Goal: Task Accomplishment & Management: Manage account settings

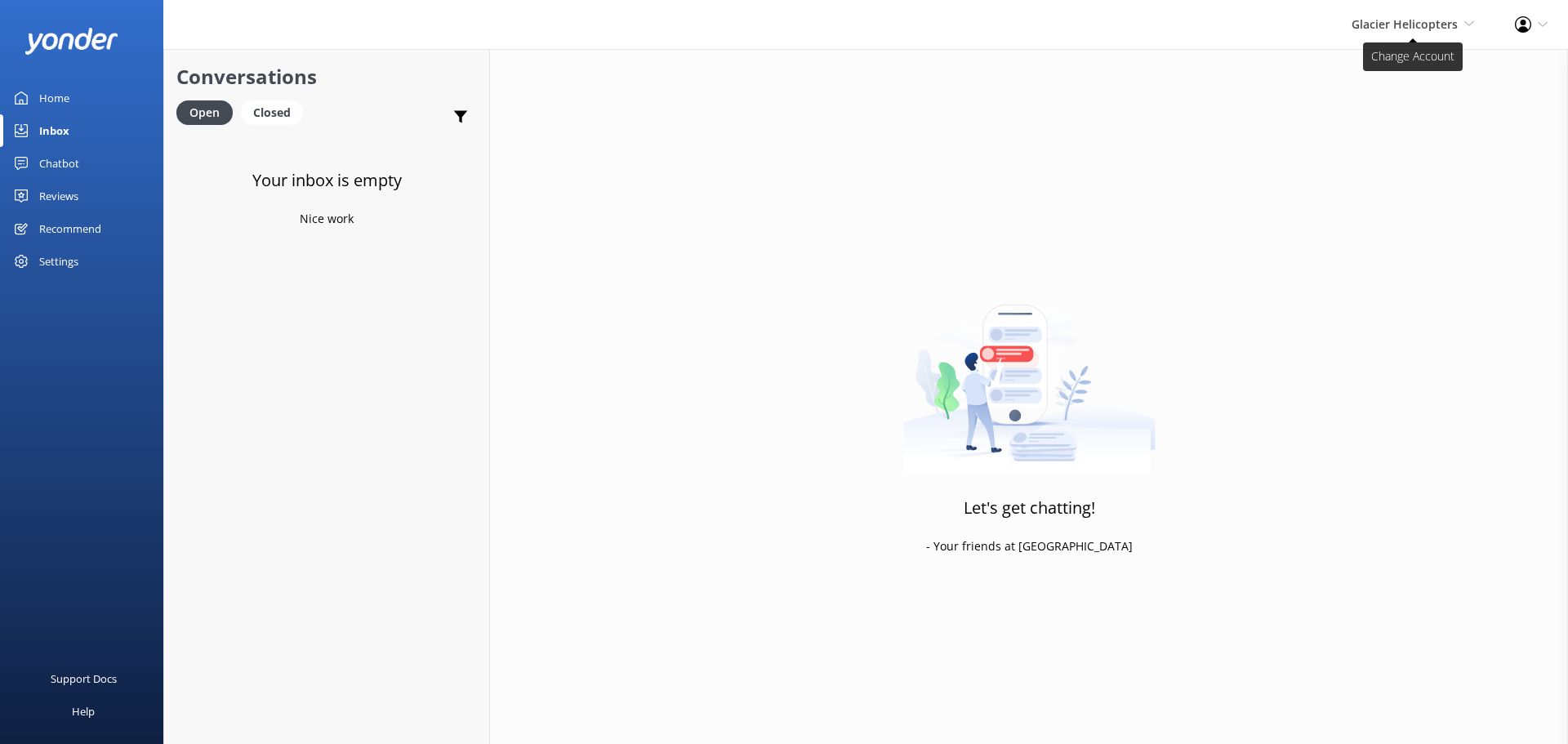
click at [1449, 27] on span "Glacier Helicopters" at bounding box center [1404, 24] width 107 height 15
click at [1369, 66] on link "Milford Sound Scenic Flights" at bounding box center [1414, 70] width 164 height 39
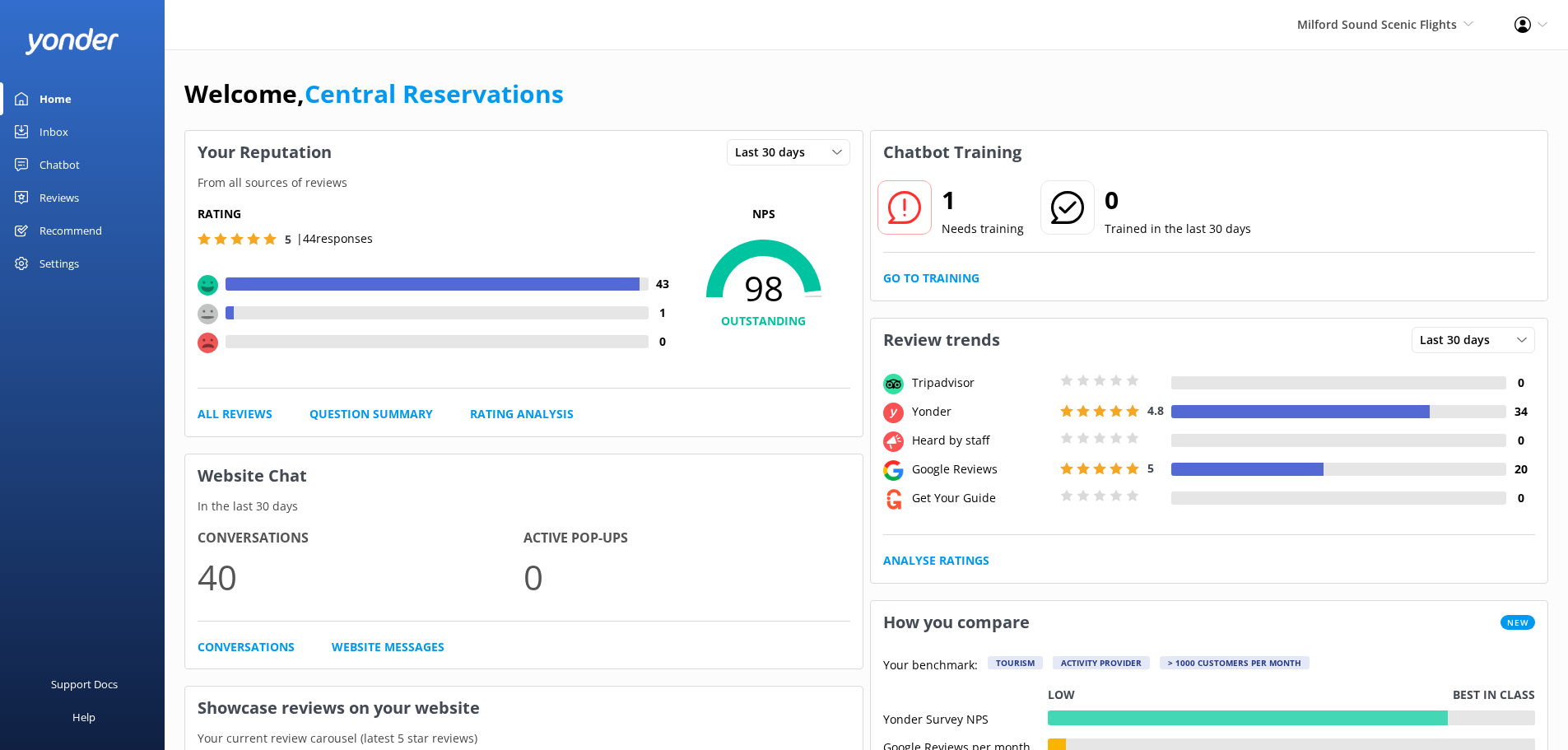
click at [112, 137] on link "Inbox" at bounding box center [82, 131] width 165 height 33
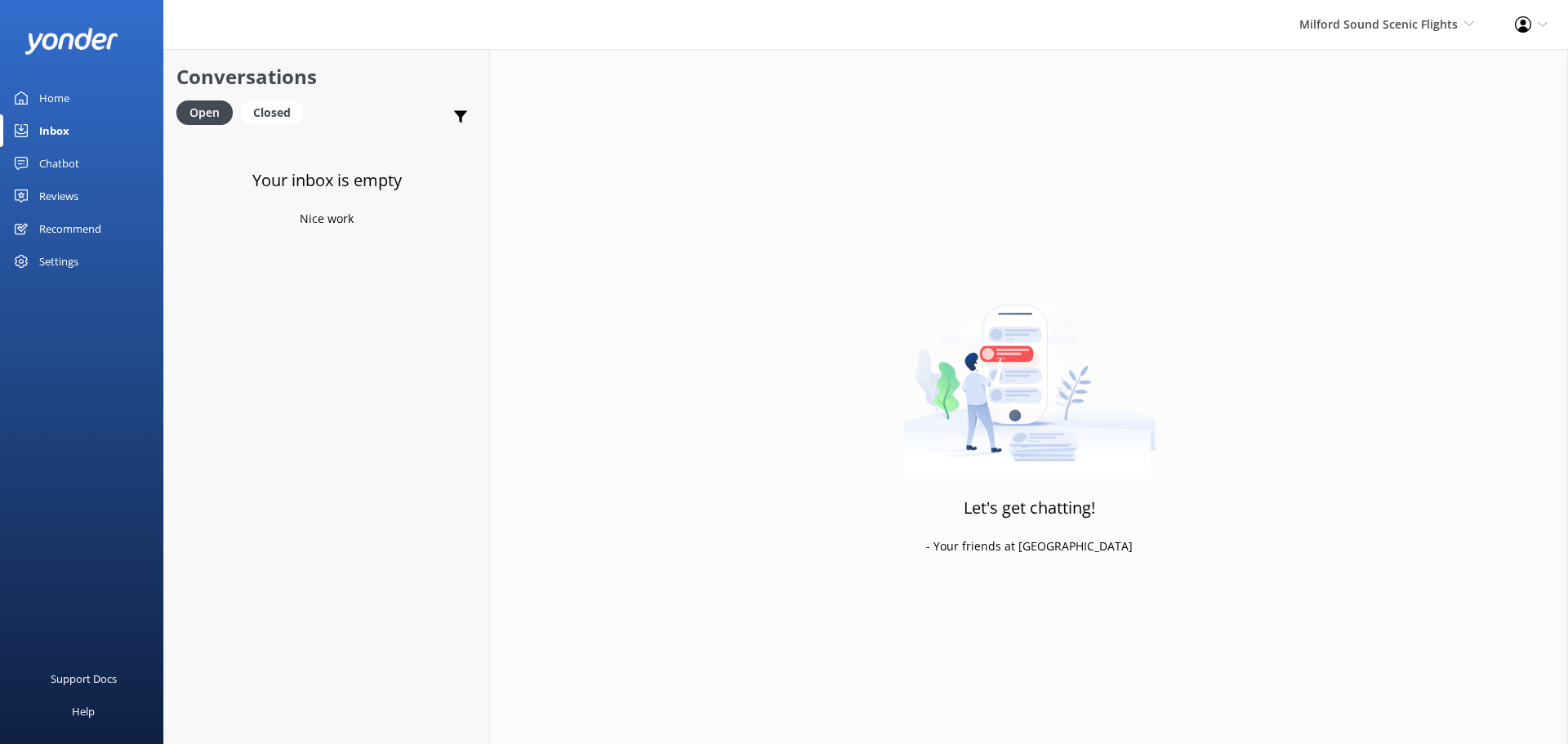
click at [1354, 40] on div "Milford Sound Scenic Flights [GEOGRAPHIC_DATA] Scenic Flights The Helicopter Li…" at bounding box center [1386, 24] width 216 height 49
click at [1345, 102] on link "The Helicopter Line" at bounding box center [1414, 109] width 164 height 39
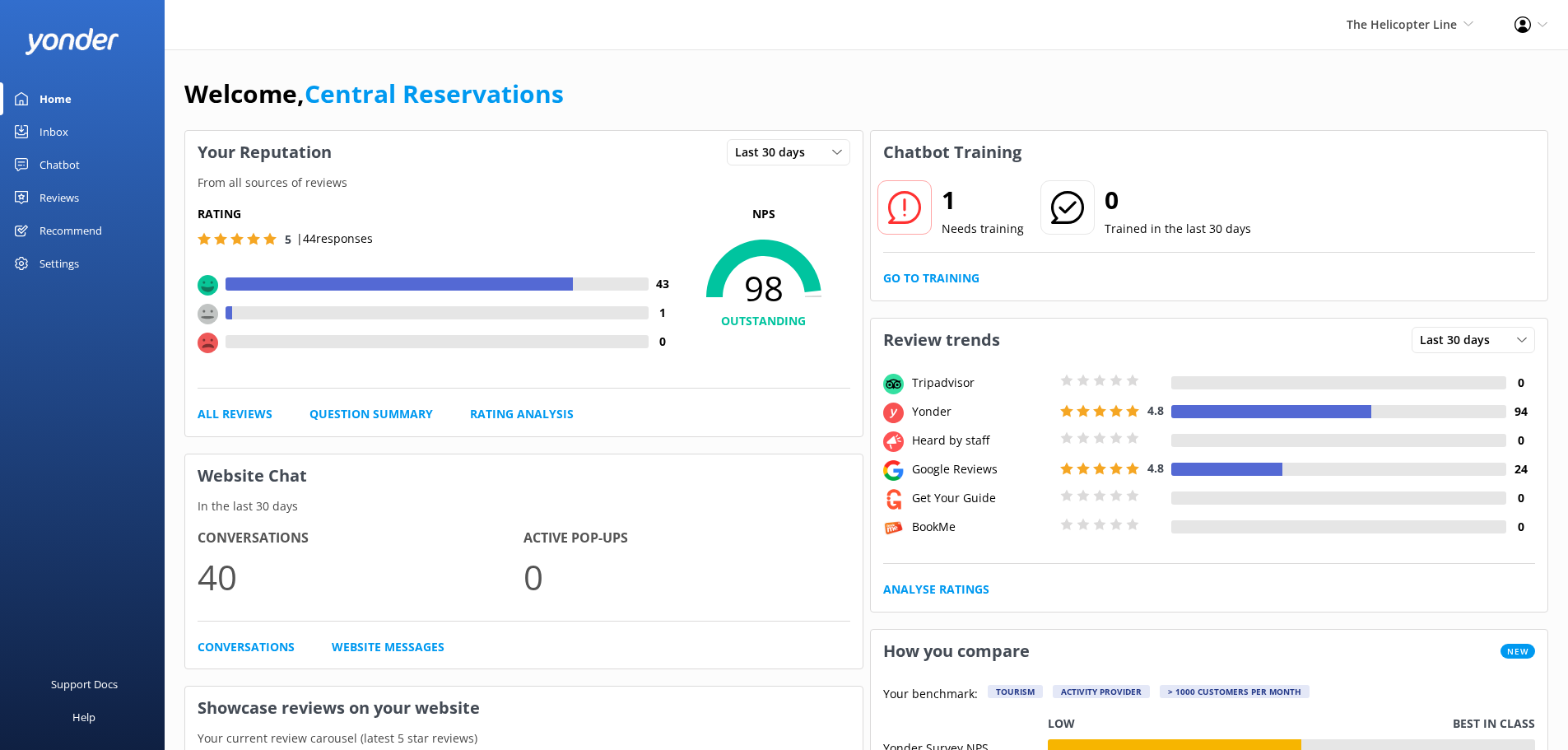
click at [72, 121] on link "Inbox" at bounding box center [82, 131] width 165 height 33
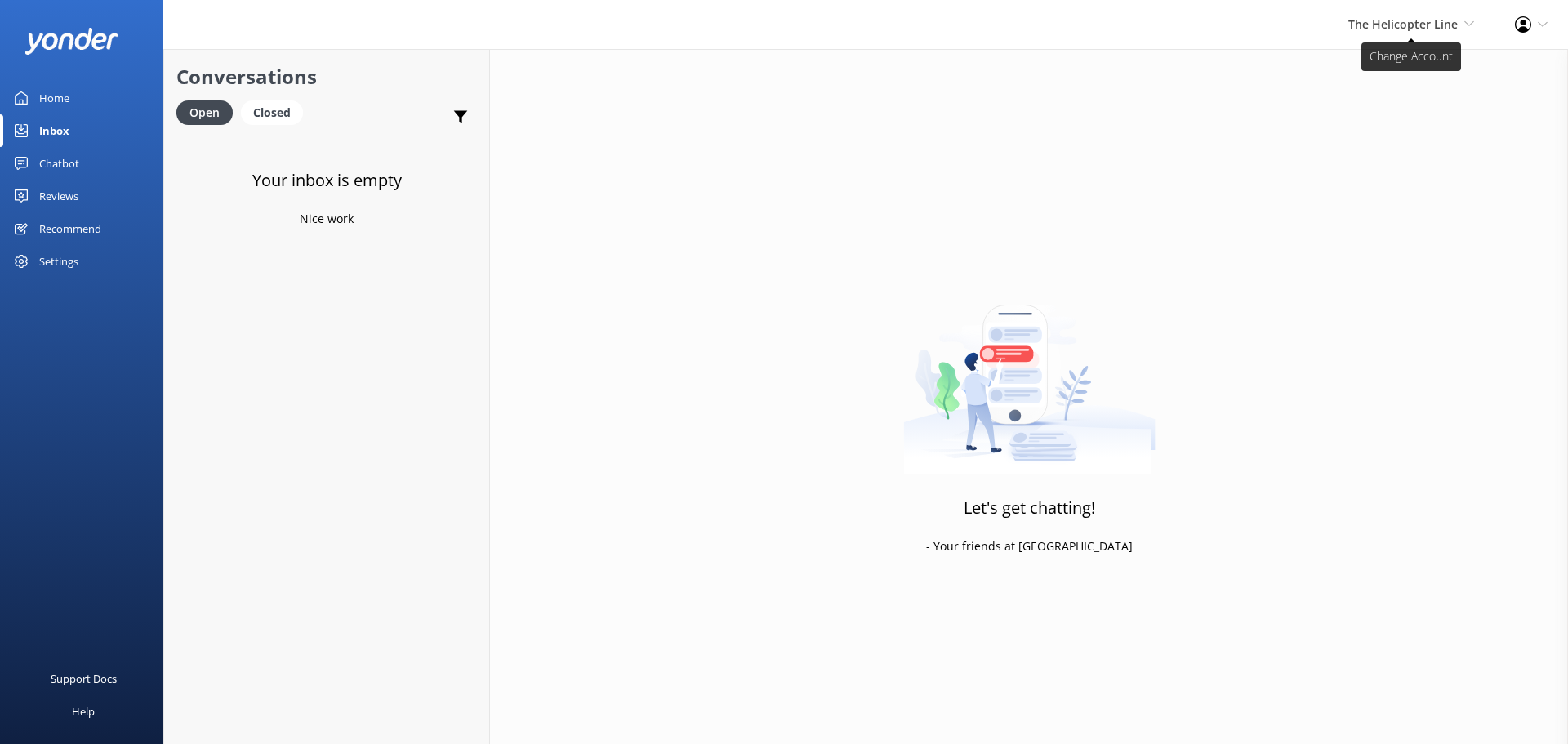
click at [1444, 20] on span "The Helicopter Line" at bounding box center [1403, 24] width 109 height 15
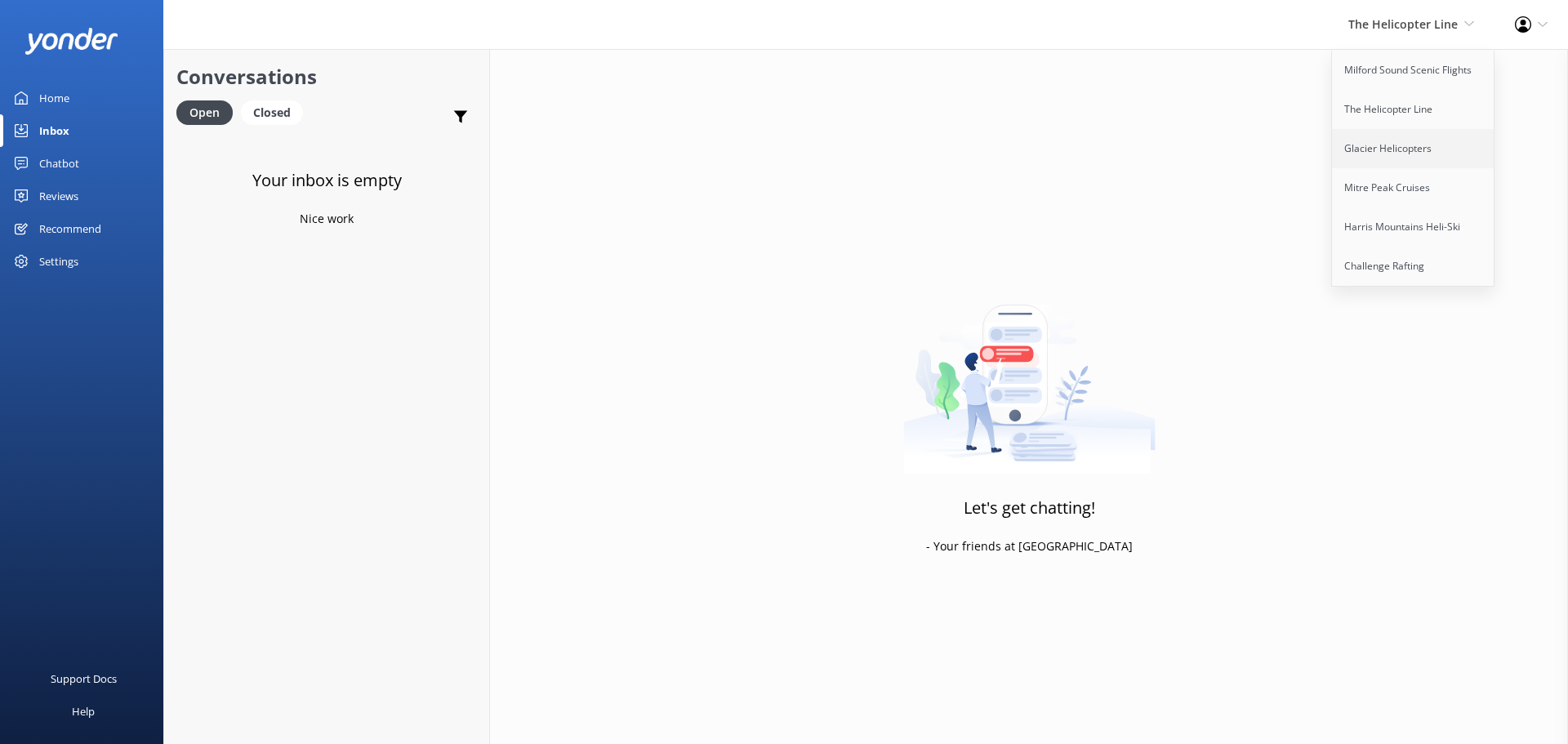
click at [1423, 131] on link "Glacier Helicopters" at bounding box center [1414, 148] width 164 height 39
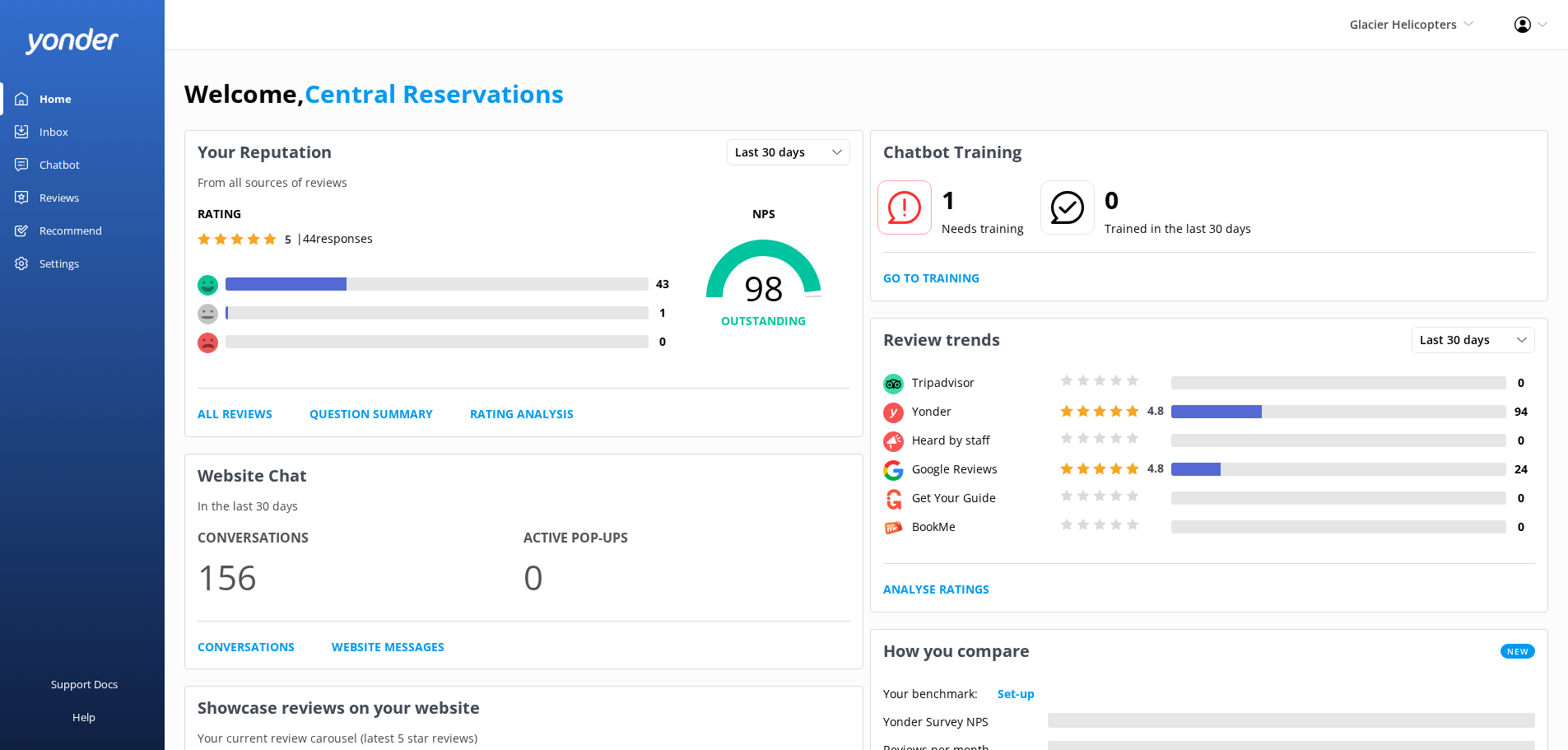
click at [84, 104] on link "Home" at bounding box center [82, 99] width 165 height 33
click at [51, 125] on div "Inbox" at bounding box center [54, 131] width 29 height 33
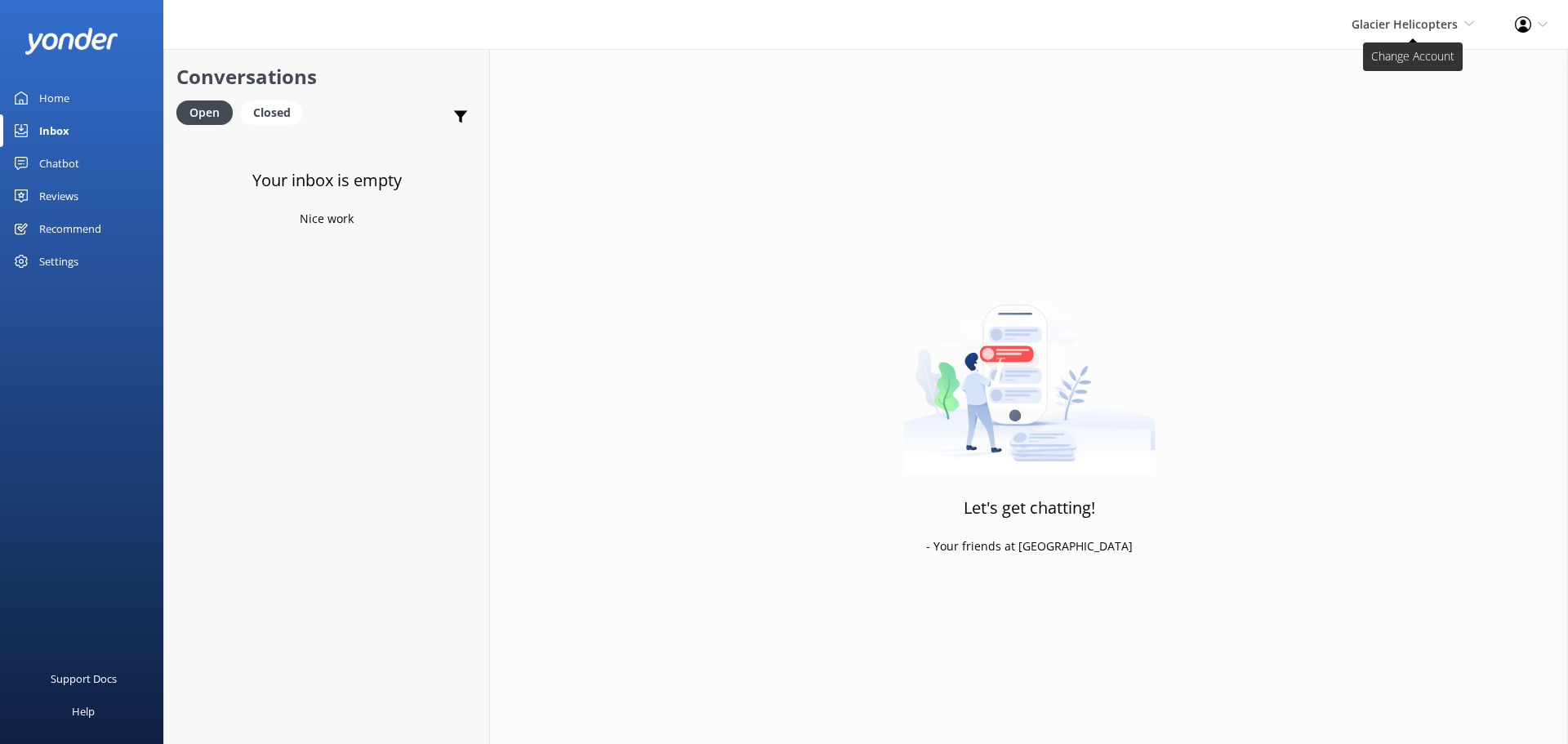
click at [1362, 24] on span "Glacier Helicopters" at bounding box center [1404, 24] width 107 height 15
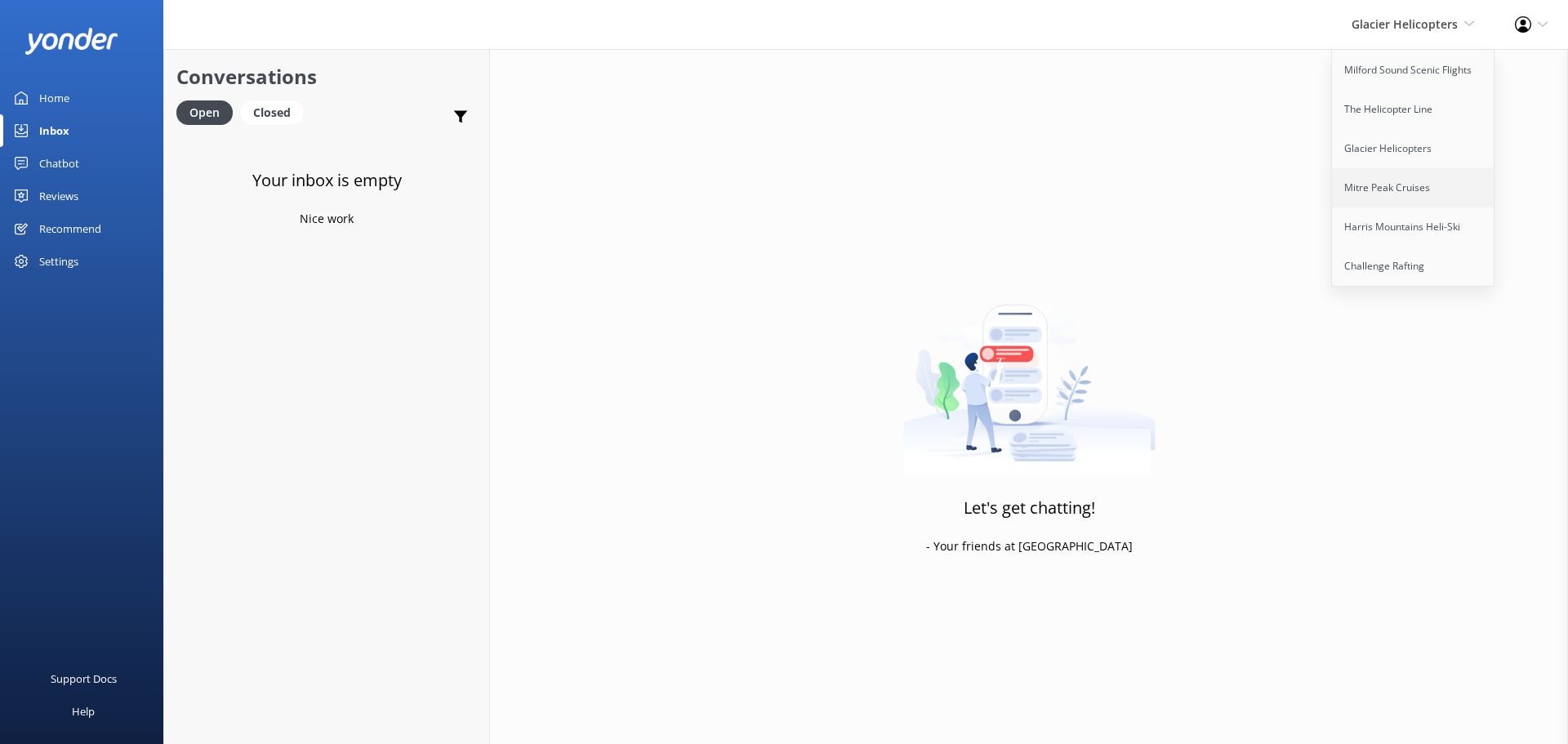
click at [1362, 177] on link "Mitre Peak Cruises" at bounding box center [1414, 187] width 164 height 39
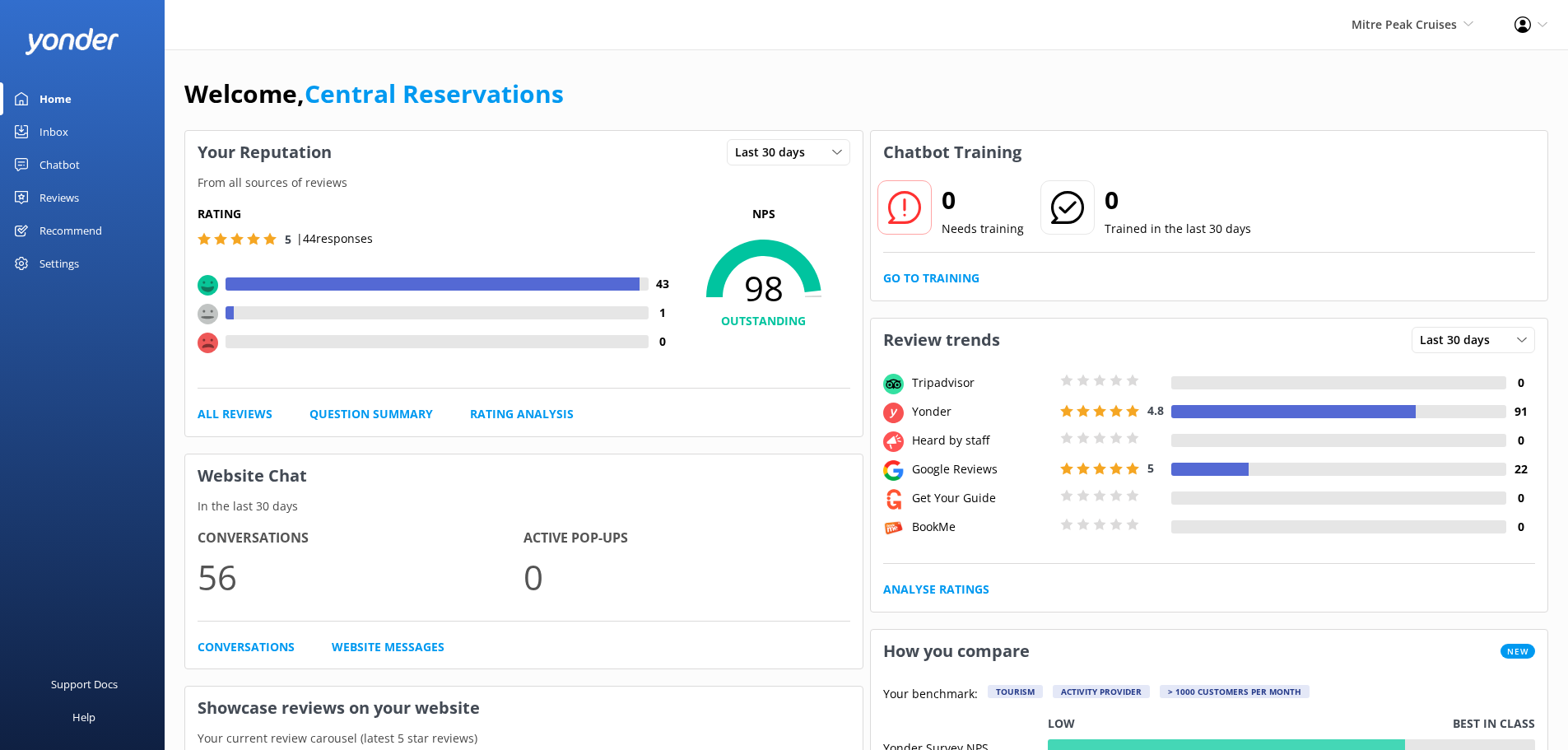
click at [49, 124] on div "Inbox" at bounding box center [54, 131] width 29 height 33
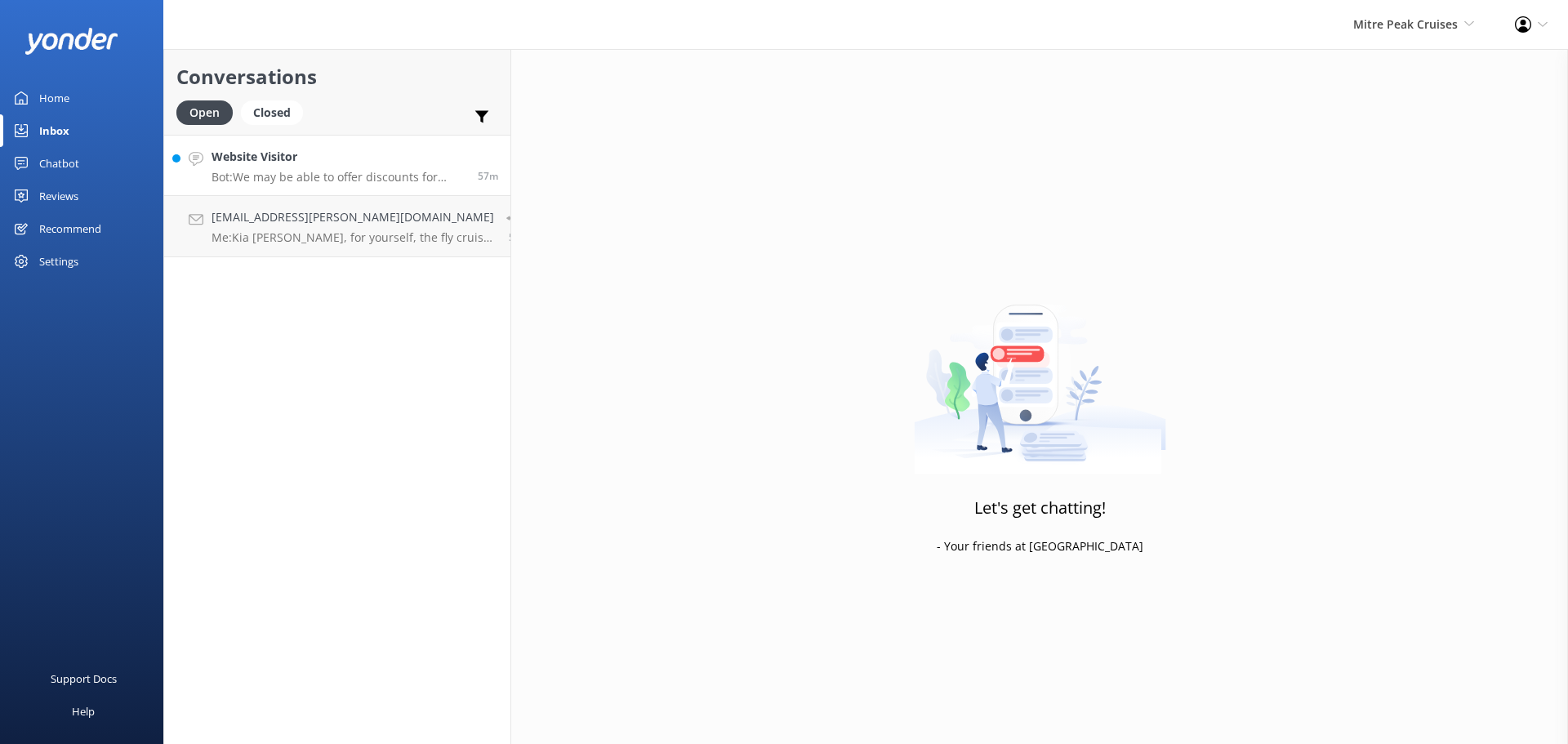
click at [361, 153] on h4 "Website Visitor" at bounding box center [338, 156] width 254 height 18
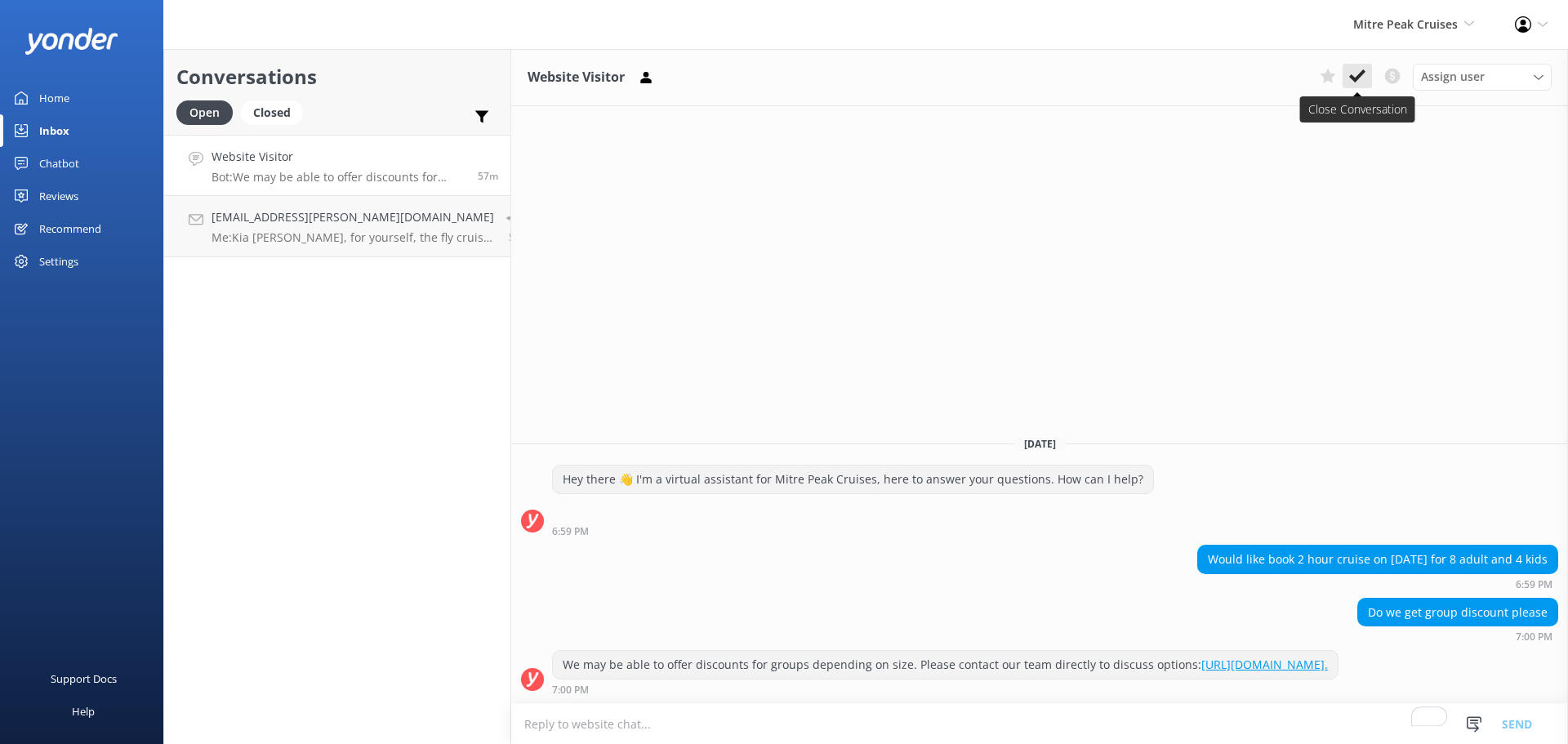
click at [1365, 78] on button at bounding box center [1357, 76] width 29 height 25
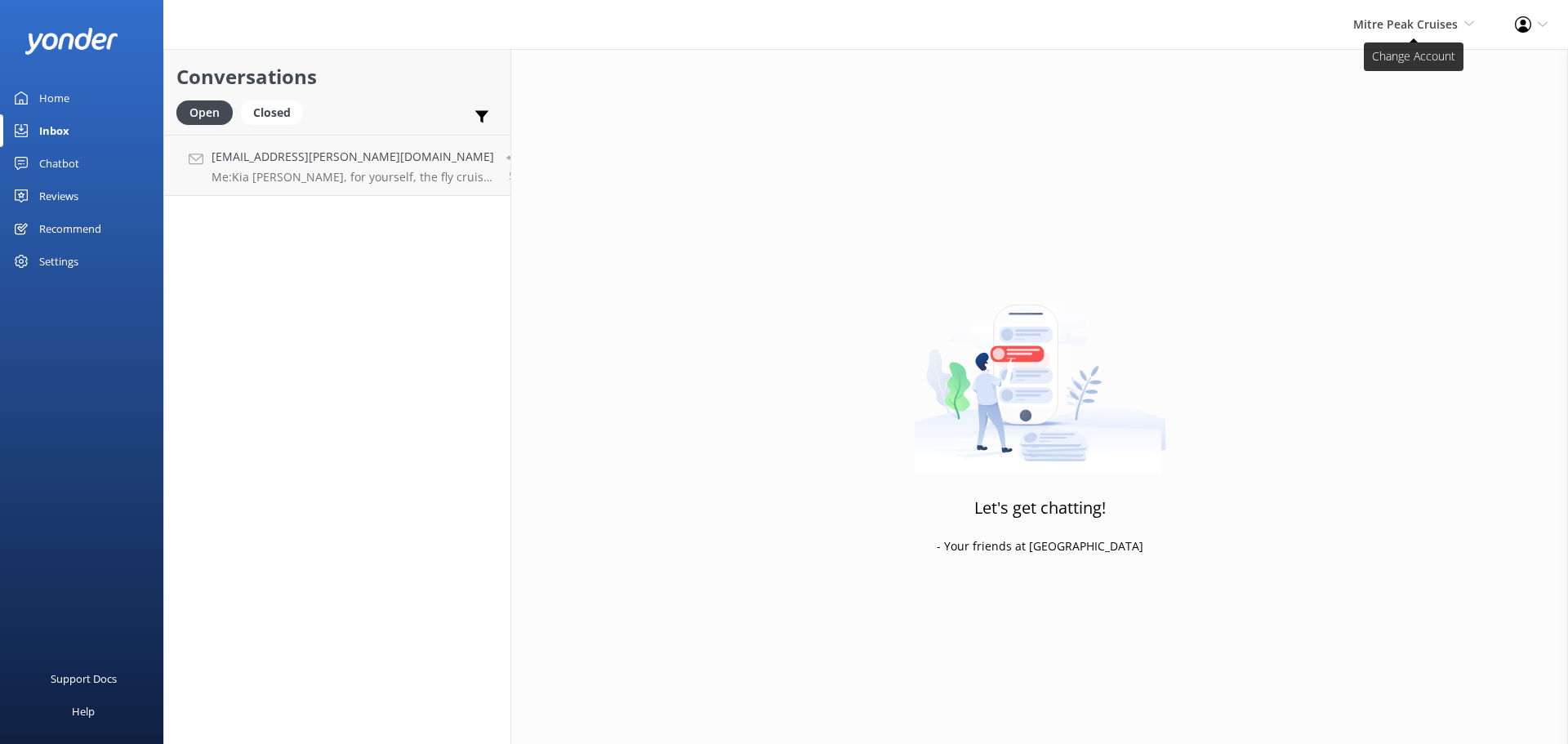
click at [1376, 16] on span "Mitre Peak Cruises" at bounding box center [1405, 24] width 105 height 15
click at [1382, 222] on link "Harris Mountains Heli-Ski" at bounding box center [1414, 227] width 164 height 39
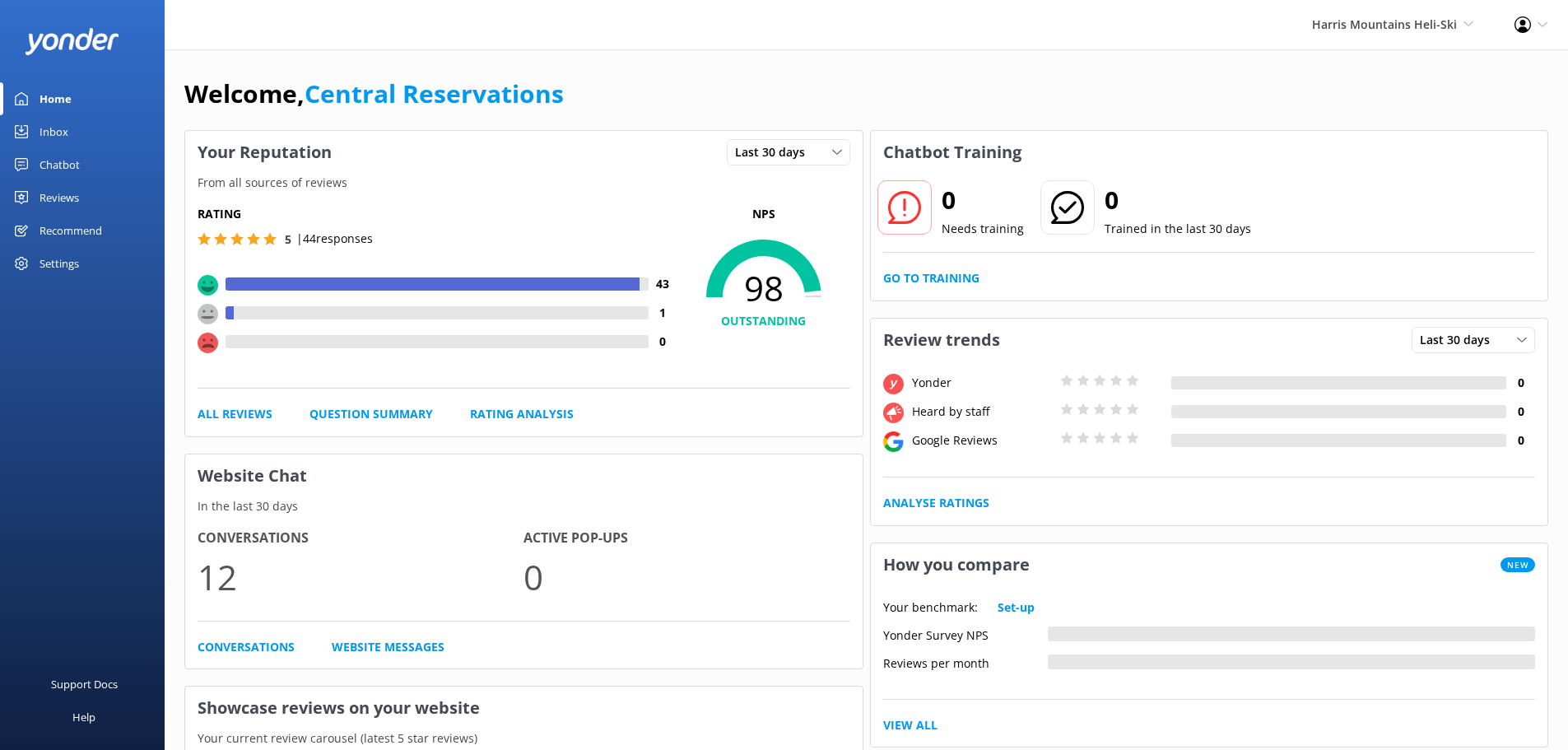
click at [108, 140] on link "Inbox" at bounding box center [82, 131] width 165 height 33
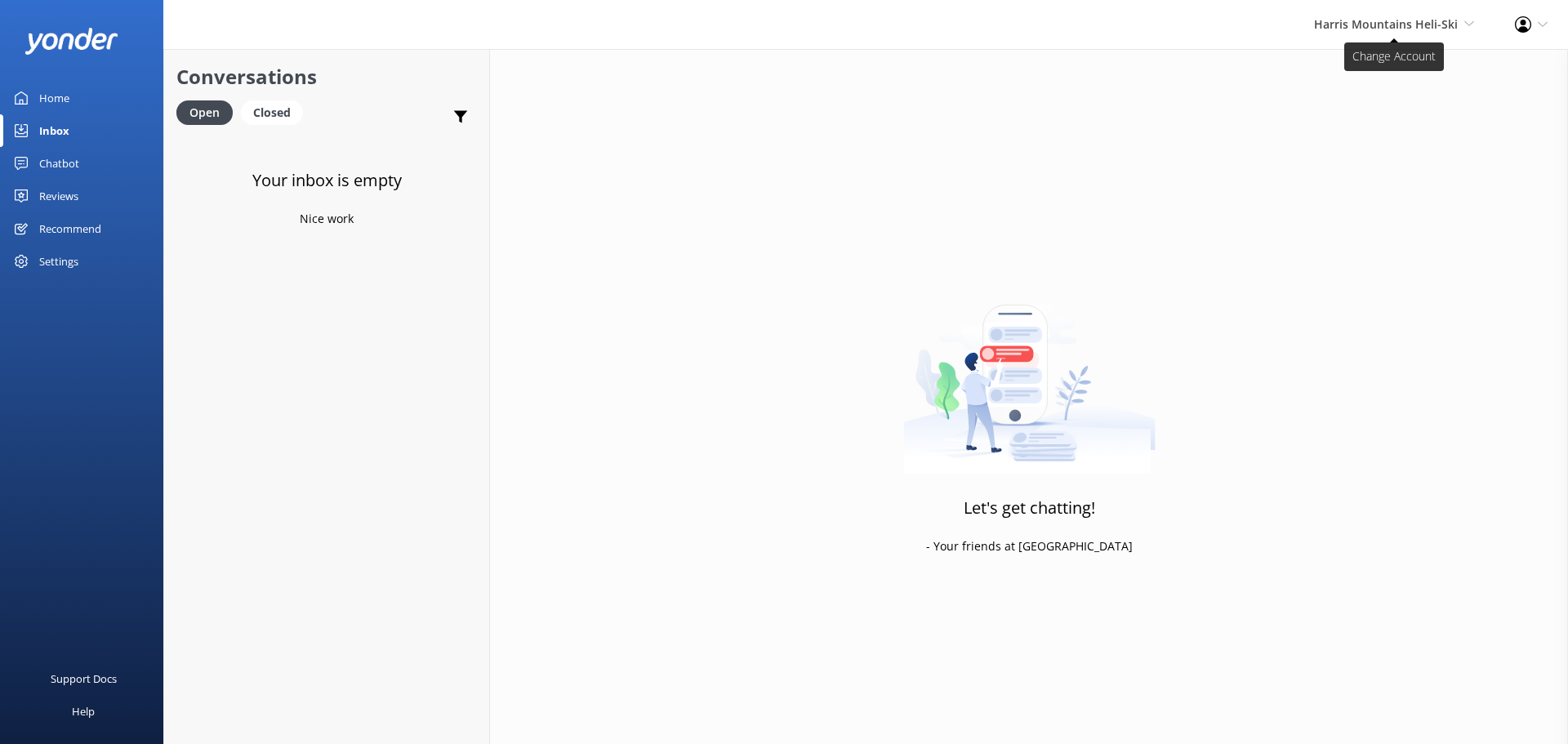
click at [1399, 26] on span "Harris Mountains Heli-Ski" at bounding box center [1386, 24] width 144 height 15
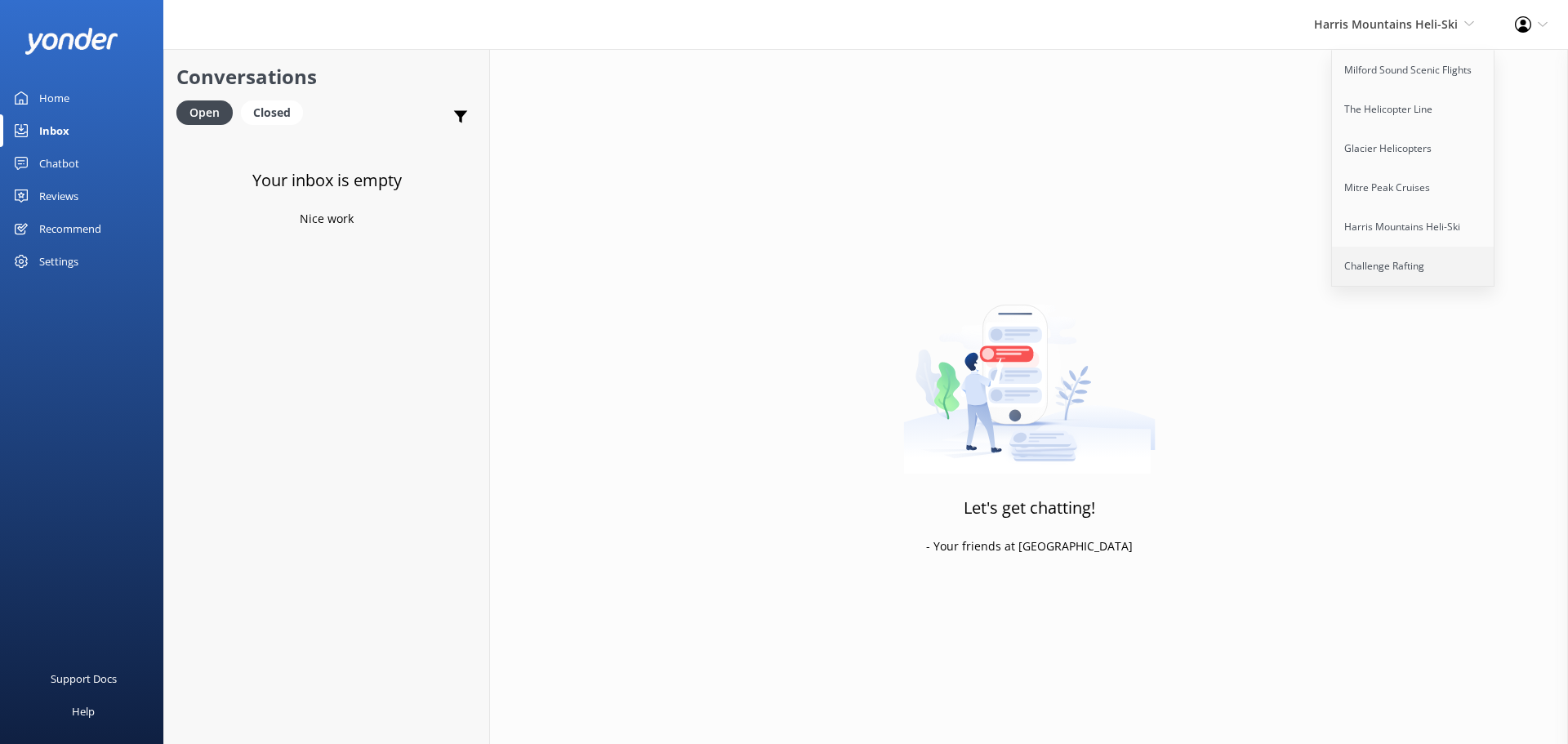
click at [1413, 267] on link "Challenge Rafting" at bounding box center [1414, 266] width 164 height 39
